Goal: Task Accomplishment & Management: Complete application form

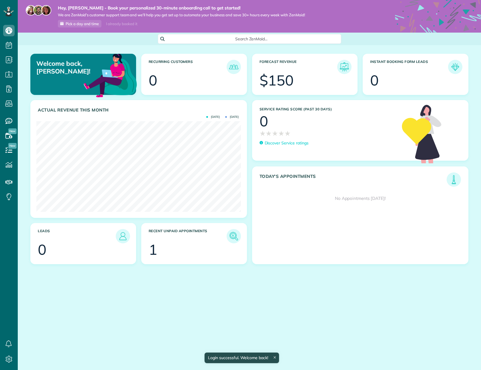
scroll to position [91, 204]
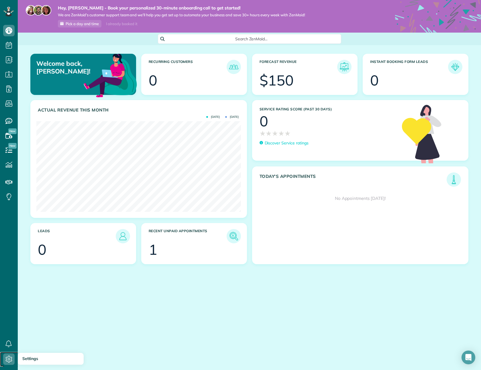
click at [8, 359] on use at bounding box center [9, 359] width 7 height 7
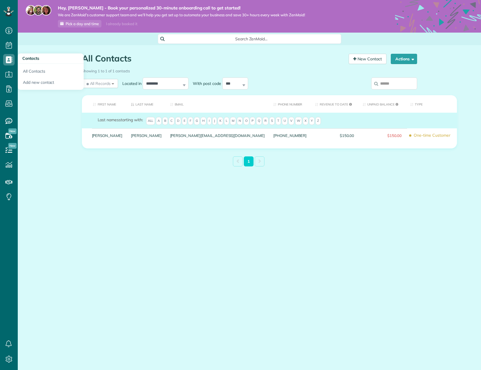
scroll to position [3, 3]
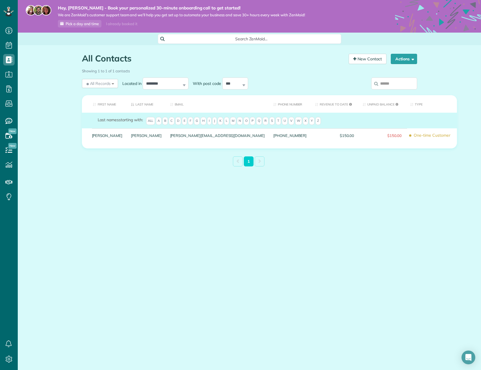
click at [44, 134] on div "All Contacts Contacts in [GEOGRAPHIC_DATA] [2 min] New Contact Actions New Cont…" at bounding box center [249, 124] width 463 height 158
click at [403, 64] on button "Actions" at bounding box center [404, 59] width 26 height 10
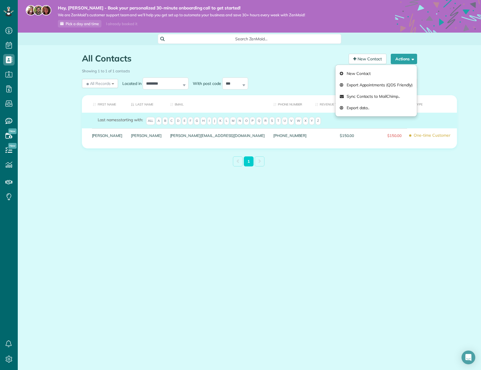
click at [296, 72] on div "Showing 1 to 1 of 1 contacts" at bounding box center [249, 70] width 335 height 8
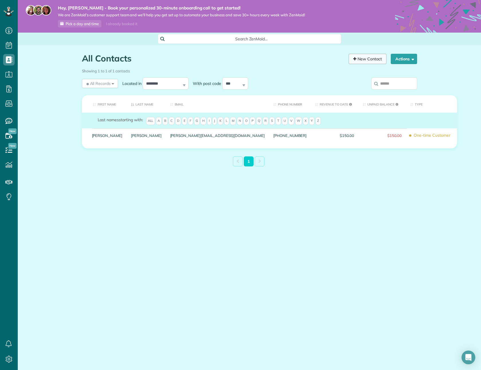
click at [365, 60] on link "New Contact" at bounding box center [367, 59] width 38 height 10
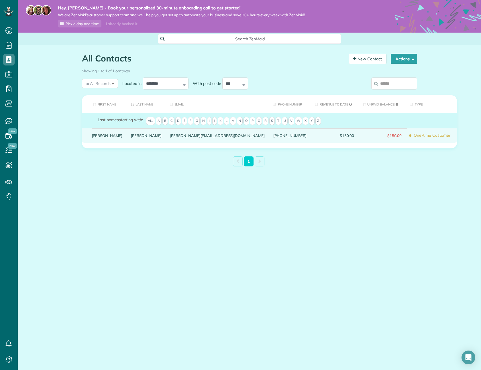
click at [362, 137] on span "$150.00" at bounding box center [381, 136] width 39 height 4
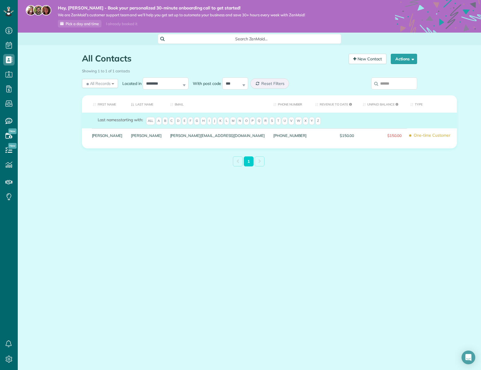
click at [334, 80] on div "**********" at bounding box center [207, 83] width 258 height 15
click at [238, 255] on main "Hey, Dee - Book your personalized 30-minute onboarding call to get started! We …" at bounding box center [249, 185] width 463 height 370
click at [9, 360] on use at bounding box center [9, 359] width 7 height 7
